Goal: Browse casually: Explore the website without a specific task or goal

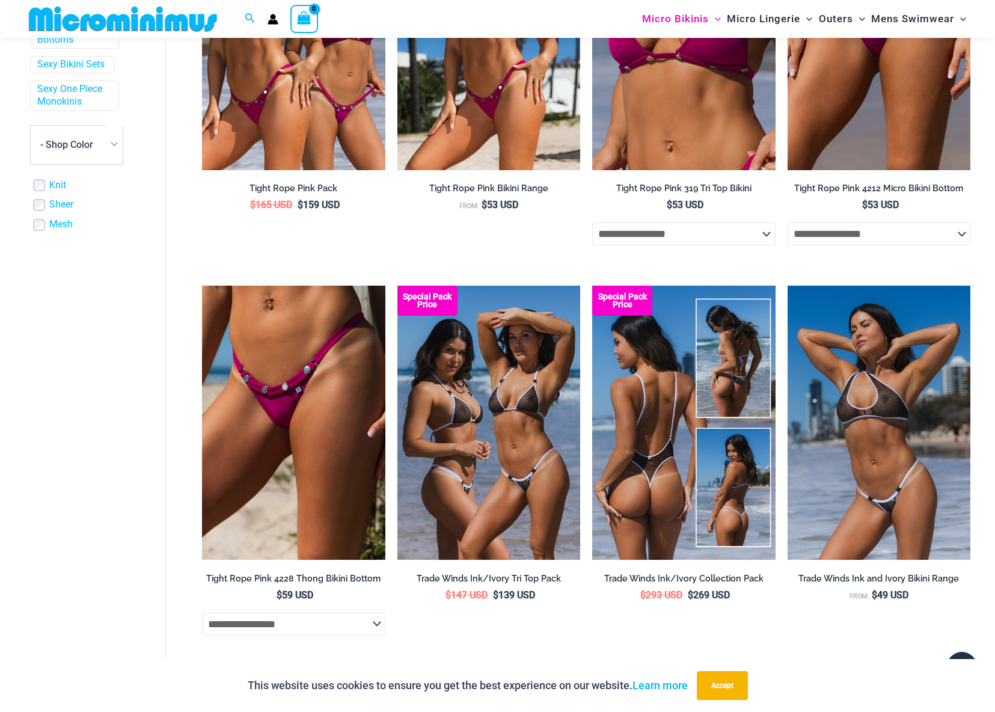
scroll to position [502, 0]
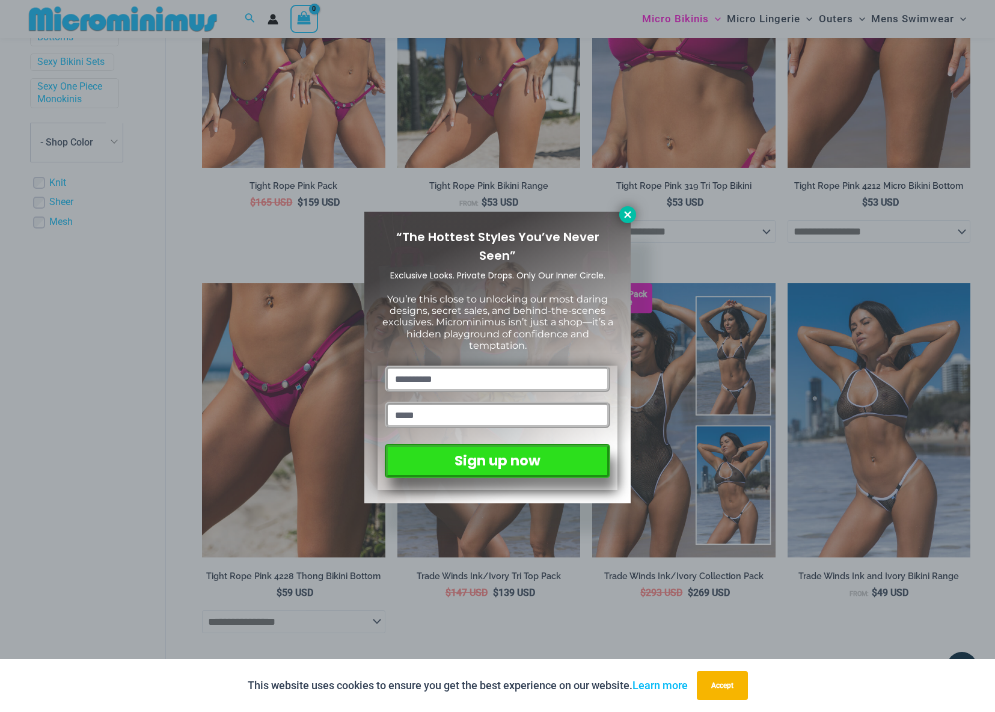
click at [626, 215] on icon at bounding box center [627, 214] width 7 height 7
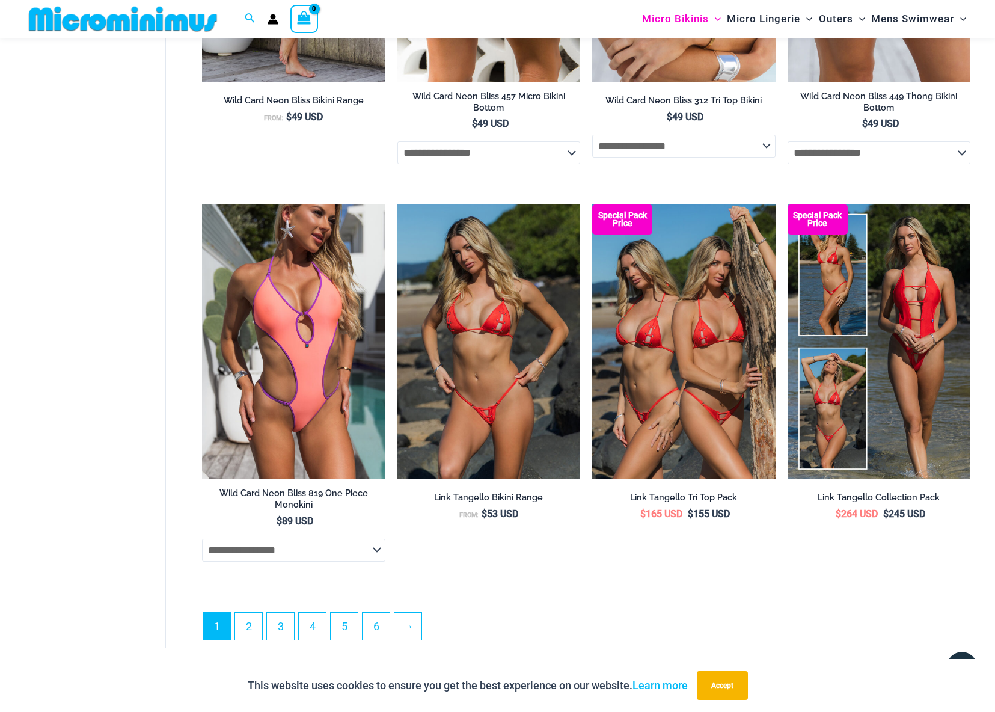
scroll to position [2956, 0]
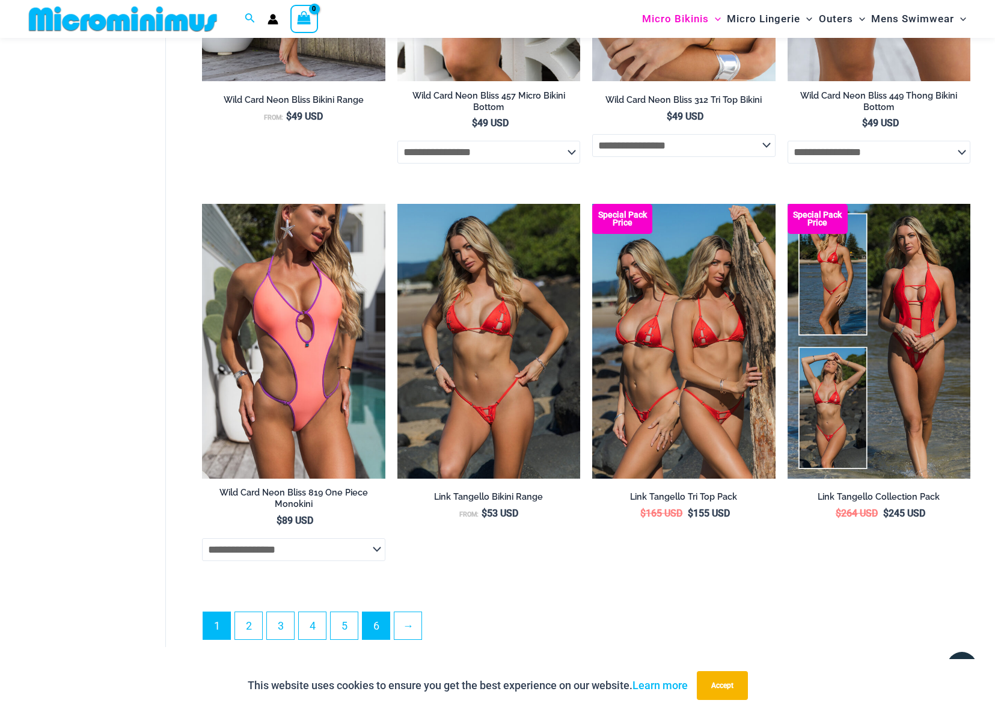
click at [371, 628] on link "6" at bounding box center [376, 625] width 27 height 27
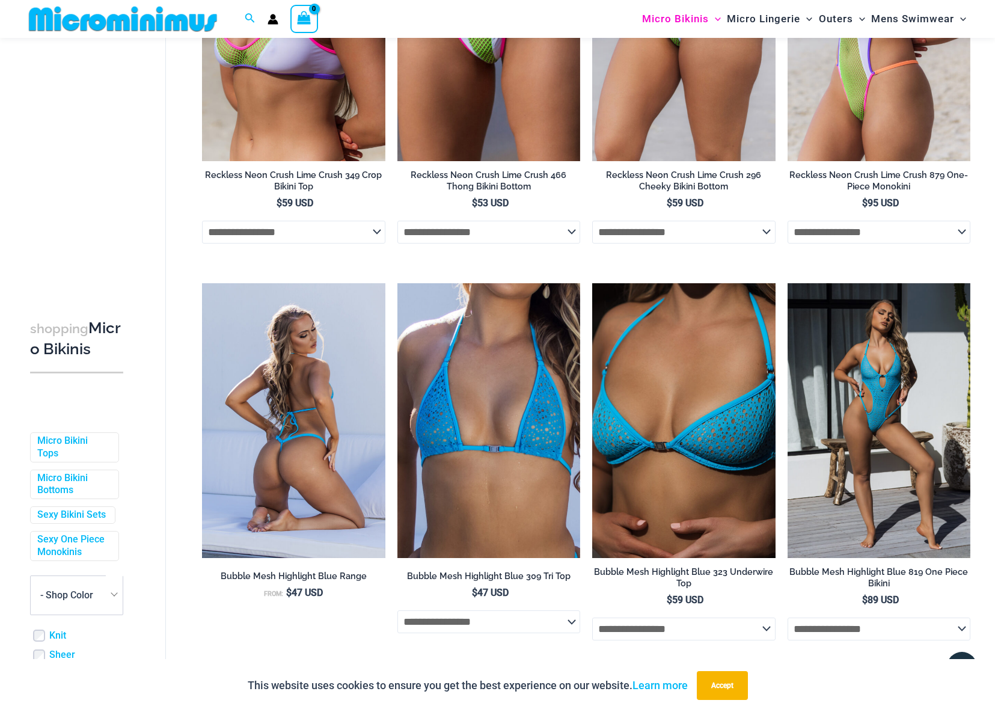
scroll to position [1035, 0]
